Goal: Register for event/course

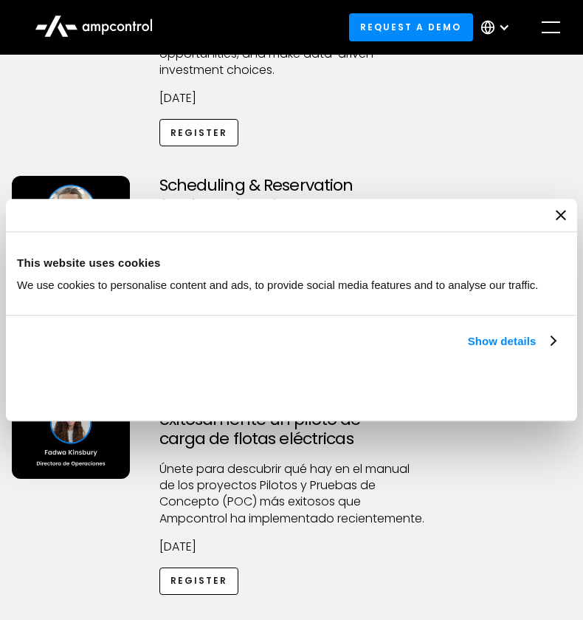
click at [561, 222] on div at bounding box center [292, 215] width 572 height 33
click at [560, 207] on div at bounding box center [292, 215] width 572 height 33
click at [560, 213] on icon "Close banner" at bounding box center [561, 215] width 10 height 10
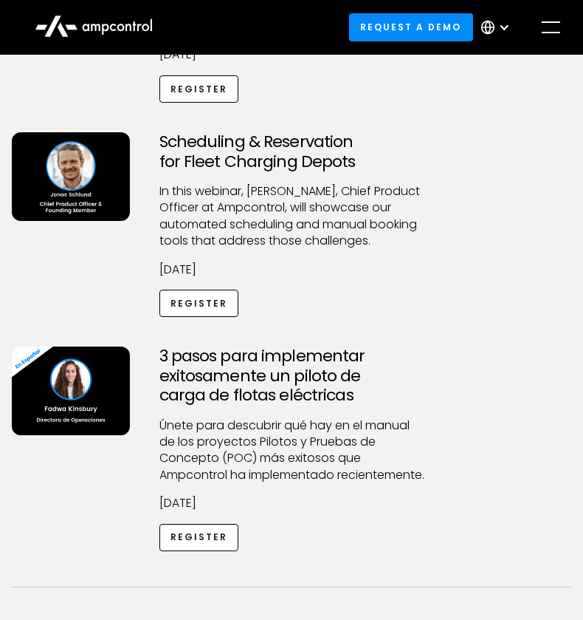
scroll to position [288, 0]
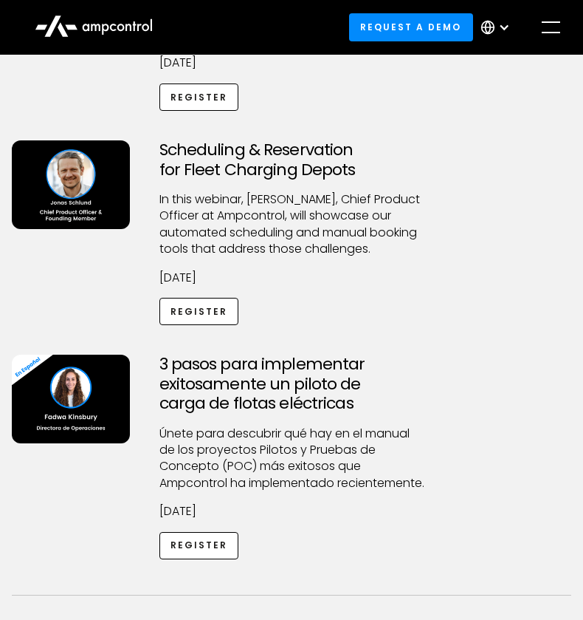
click at [185, 154] on h3 "Scheduling & Reservation for Fleet Charging Depots" at bounding box center [292, 159] width 265 height 39
click at [188, 205] on p "​In this webinar, [PERSON_NAME], Chief Product Officer at Ampcontrol, will show…" at bounding box center [292, 224] width 265 height 66
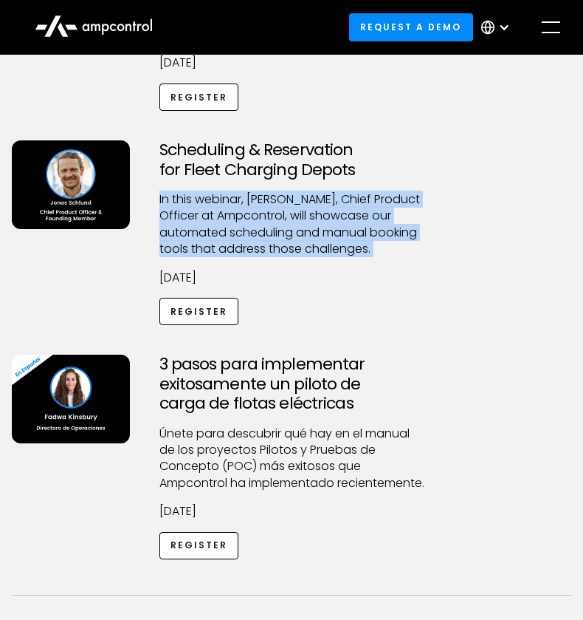
click at [188, 205] on p "​In this webinar, [PERSON_NAME], Chief Product Officer at Ampcontrol, will show…" at bounding box center [292, 224] width 265 height 66
